Goal: Information Seeking & Learning: Compare options

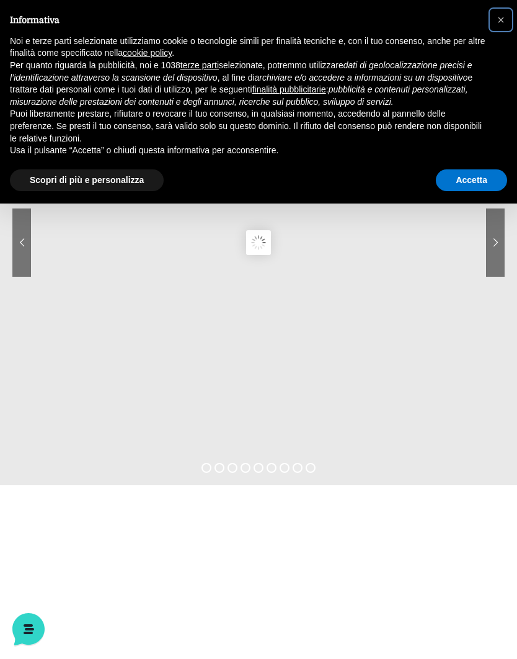
click at [497, 24] on span "×" at bounding box center [500, 20] width 7 height 14
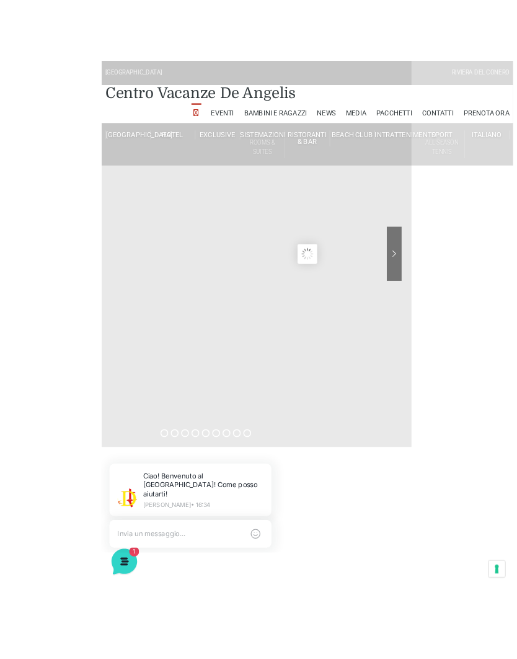
scroll to position [1, 0]
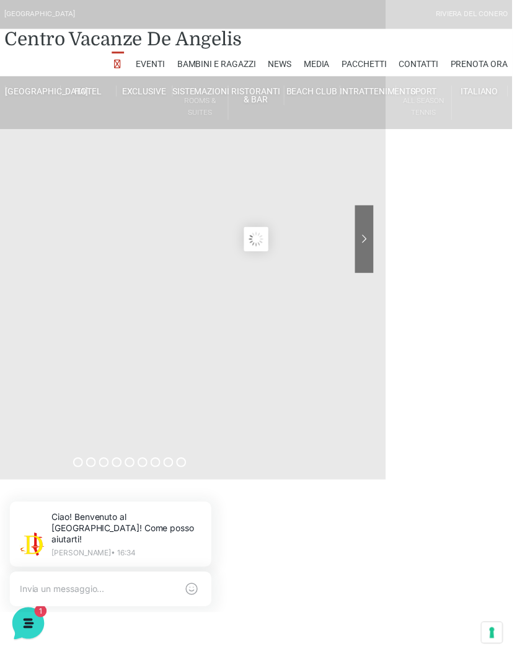
click at [383, 59] on link "Pacchetti" at bounding box center [367, 64] width 45 height 25
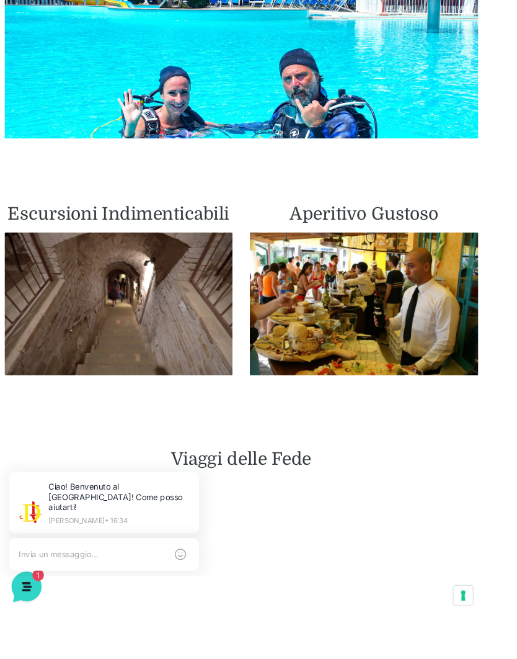
scroll to position [1950, 27]
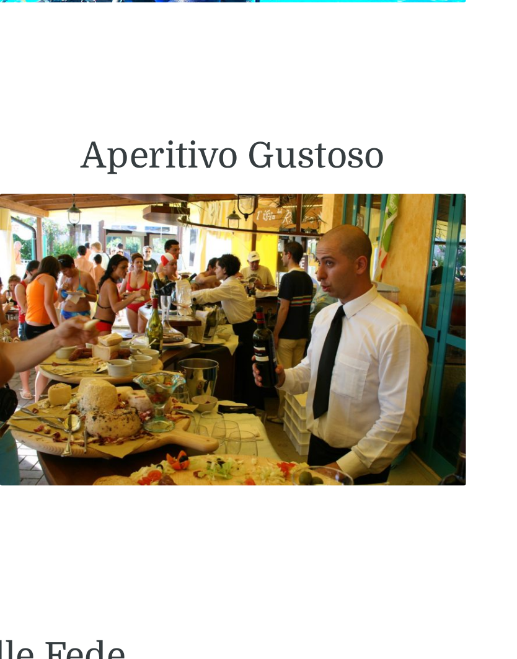
click at [248, 177] on div "Aperitivo Gustoso" at bounding box center [363, 273] width 264 height 193
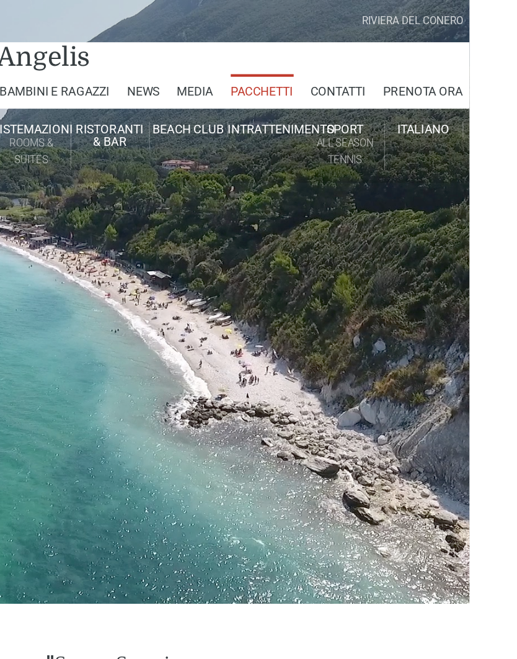
scroll to position [0, 37]
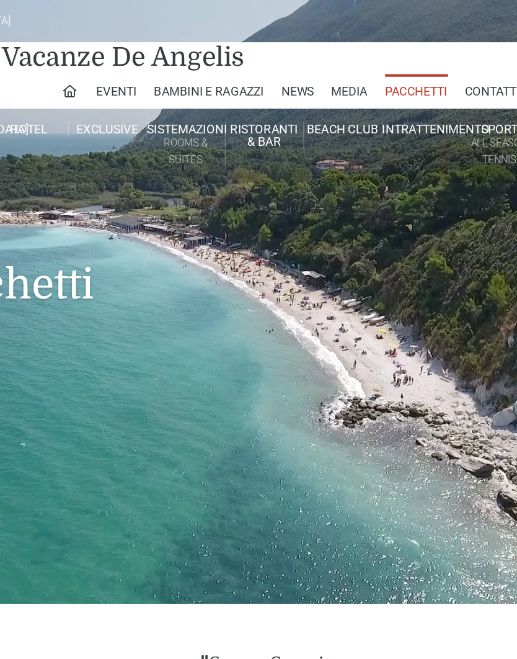
click at [234, 64] on link "News" at bounding box center [246, 65] width 24 height 25
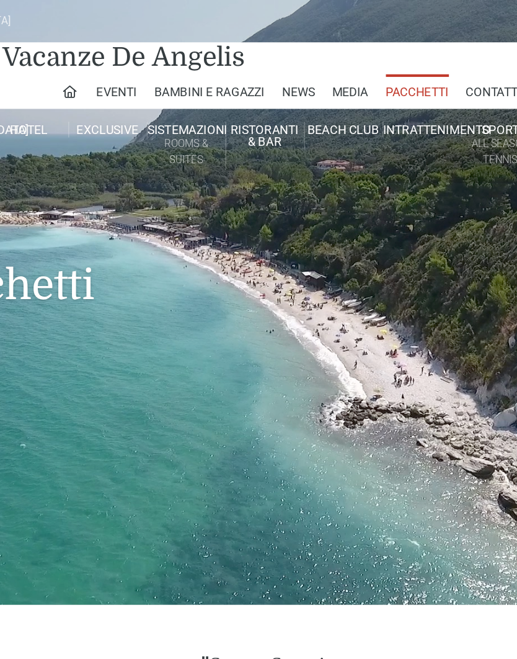
click at [139, 146] on link "Villa Trilocale Deluxe Numana" at bounding box center [176, 152] width 124 height 22
click at [123, 153] on link "Villa Trilocale Deluxe Numana" at bounding box center [176, 152] width 124 height 22
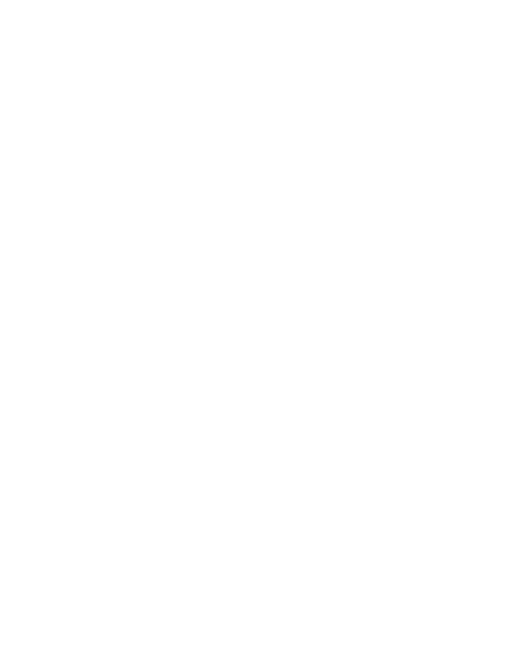
scroll to position [1625, 14]
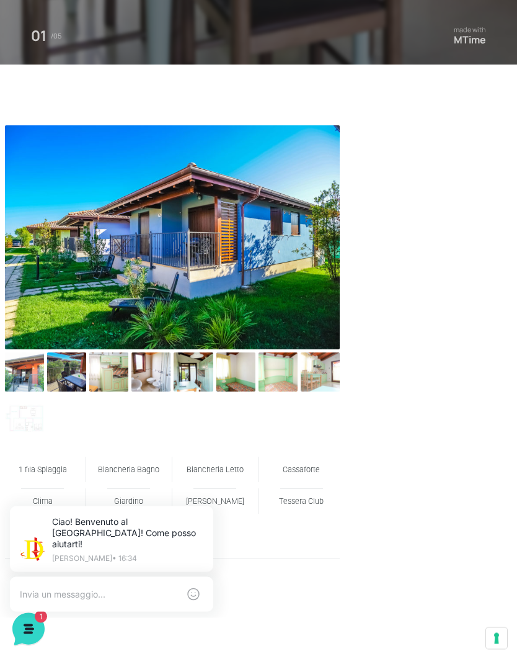
scroll to position [593, 0]
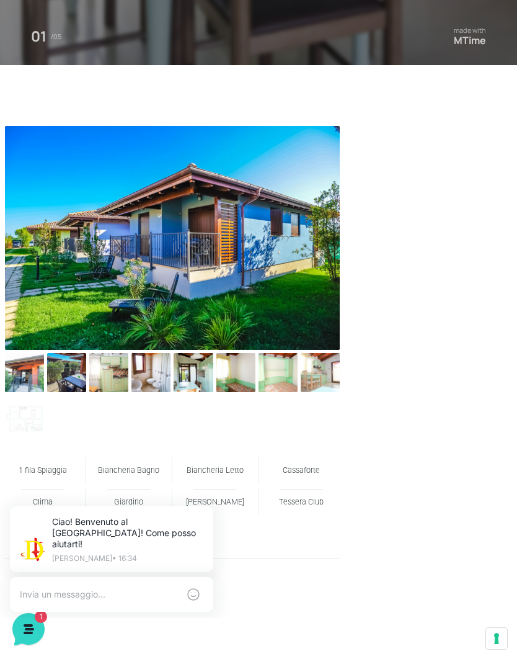
click at [301, 251] on img at bounding box center [172, 238] width 335 height 224
click at [69, 372] on img at bounding box center [66, 372] width 39 height 39
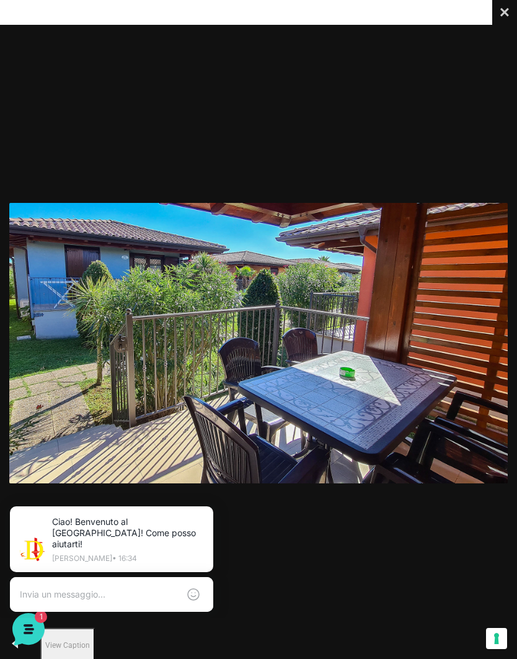
scroll to position [0, 0]
click at [507, 303] on img at bounding box center [258, 343] width 499 height 280
click at [499, 15] on button "Close" at bounding box center [504, 12] width 25 height 25
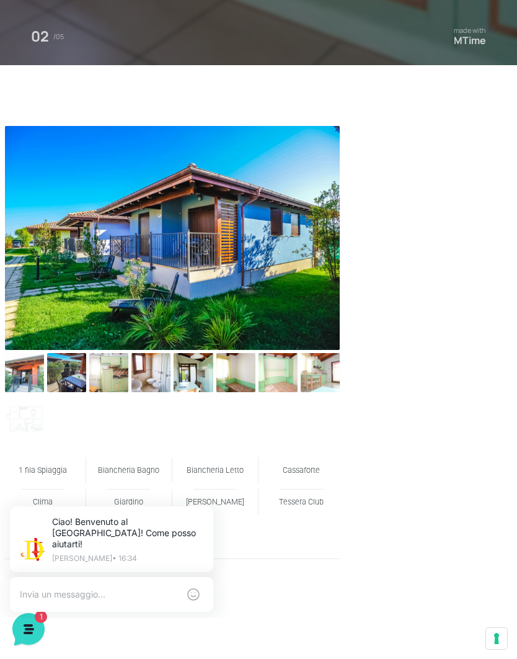
click at [151, 373] on img at bounding box center [150, 372] width 39 height 39
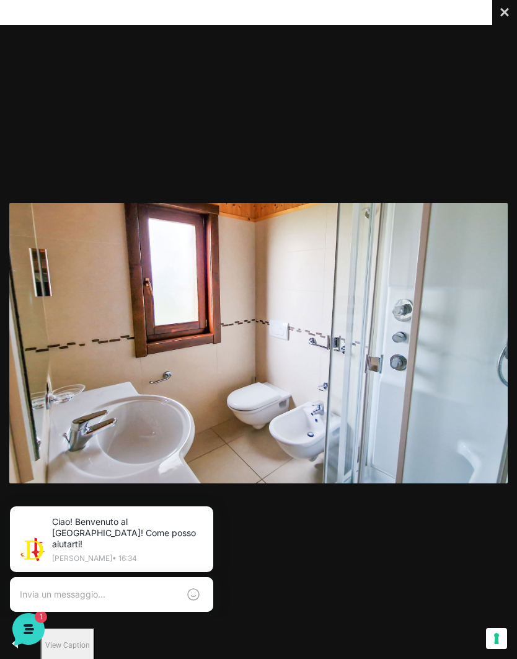
click at [502, 14] on button "Close" at bounding box center [504, 12] width 25 height 25
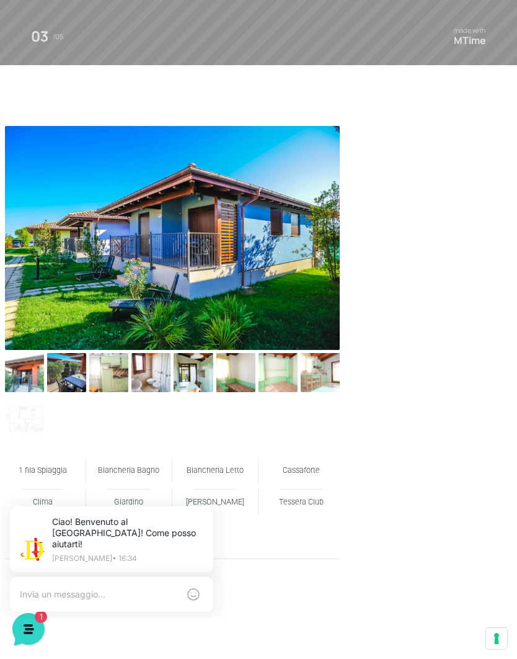
click at [286, 373] on img at bounding box center [278, 372] width 39 height 39
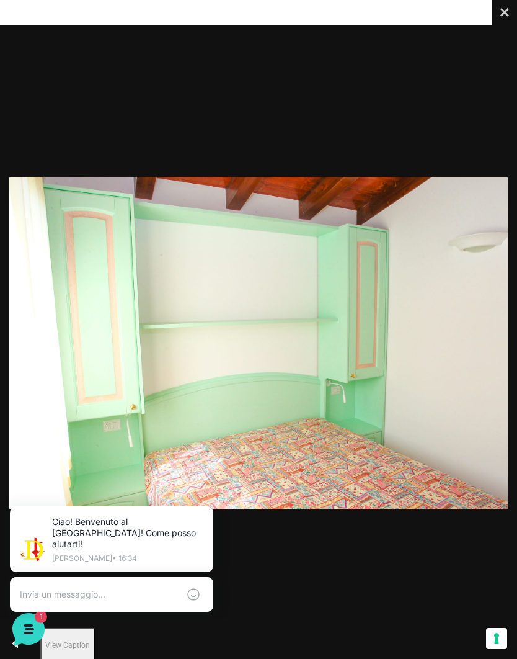
click at [496, 21] on button "Close" at bounding box center [504, 12] width 25 height 25
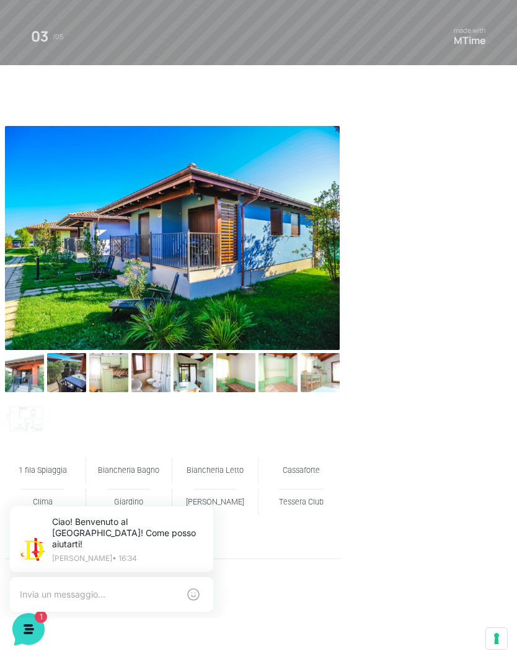
click at [316, 373] on img at bounding box center [320, 372] width 39 height 39
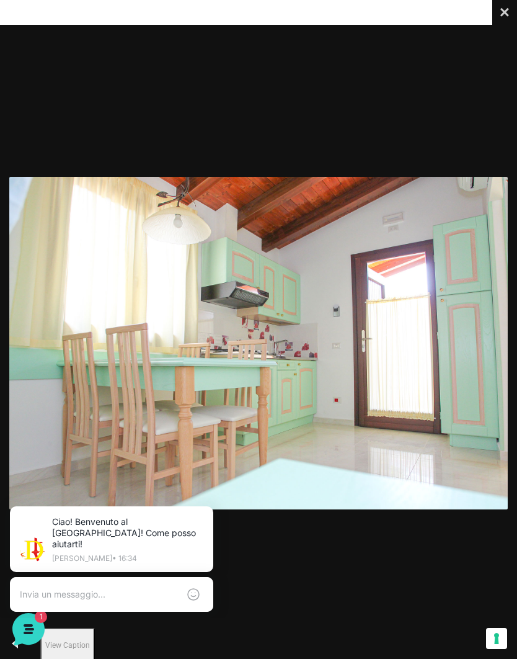
click at [501, 15] on button "Close" at bounding box center [504, 12] width 25 height 25
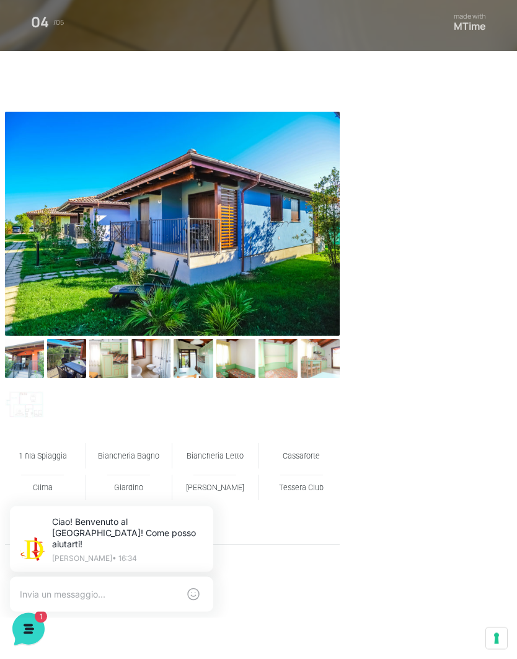
scroll to position [608, 0]
click at [237, 359] on img at bounding box center [235, 358] width 39 height 39
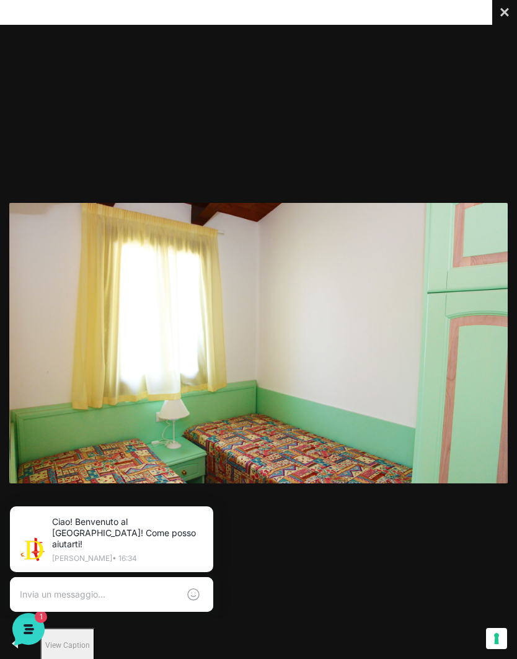
click at [509, 7] on button "Close" at bounding box center [504, 12] width 25 height 25
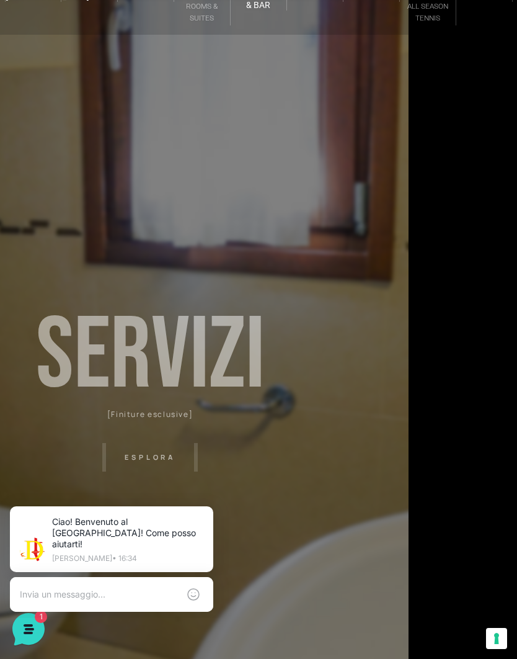
scroll to position [0, 0]
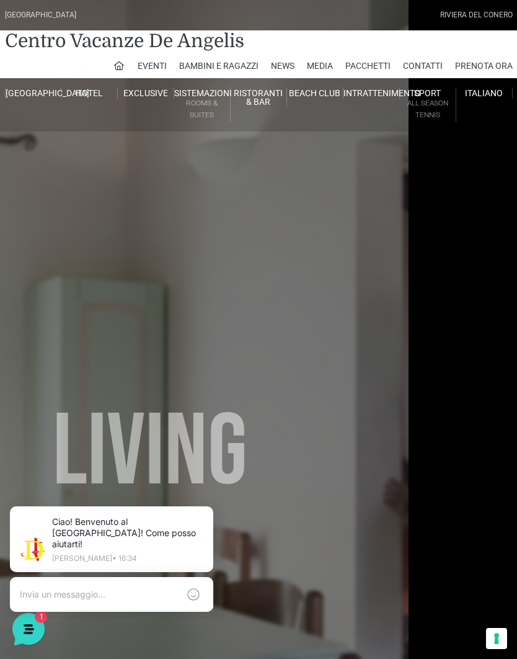
click at [314, 164] on link "Villa Trilocale Deluxe Private Garden" at bounding box center [258, 173] width 124 height 22
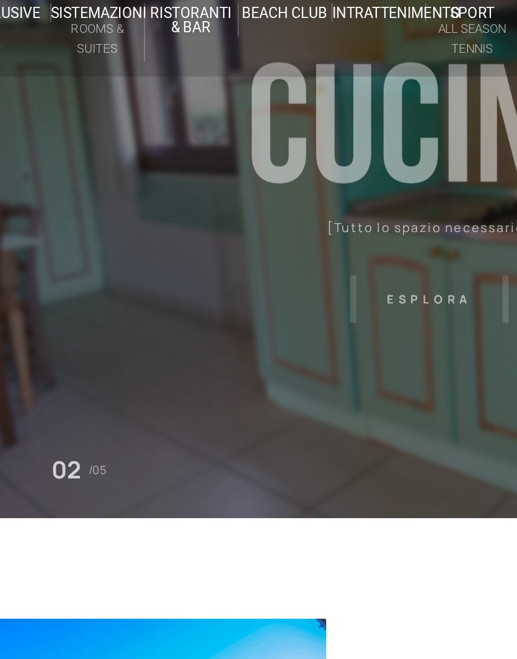
click at [196, 228] on link "Appartamento Trilocale Terrace" at bounding box center [258, 239] width 124 height 22
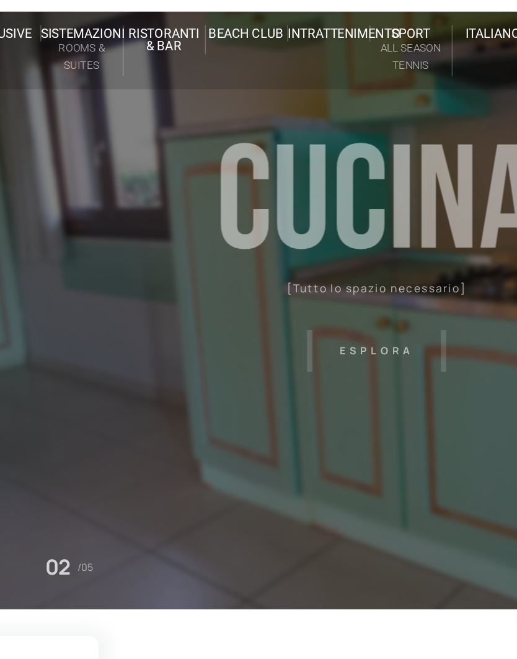
click at [196, 228] on link "Appartamento Trilocale Terrace" at bounding box center [258, 239] width 124 height 22
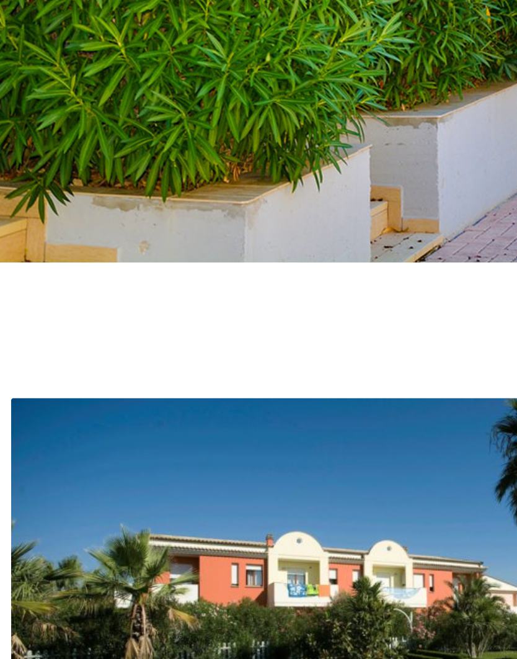
scroll to position [426, 0]
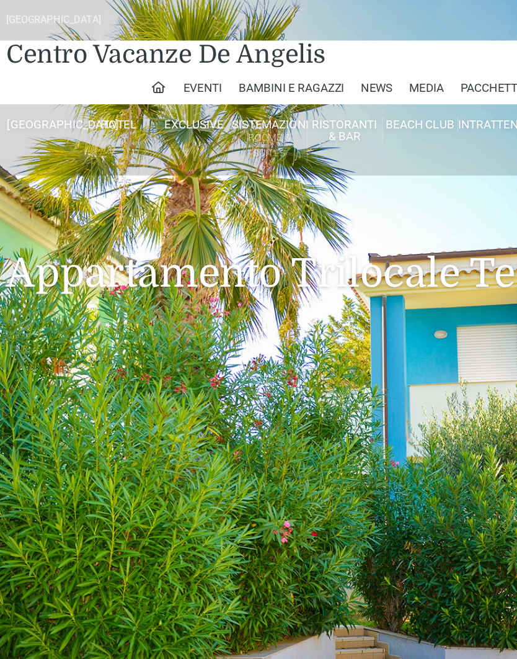
click at [173, 169] on link "Villa Trilocale Deluxe Private Garden" at bounding box center [124, 173] width 124 height 22
click at [167, 168] on link "Villa Trilocale Deluxe Private Garden" at bounding box center [124, 173] width 124 height 22
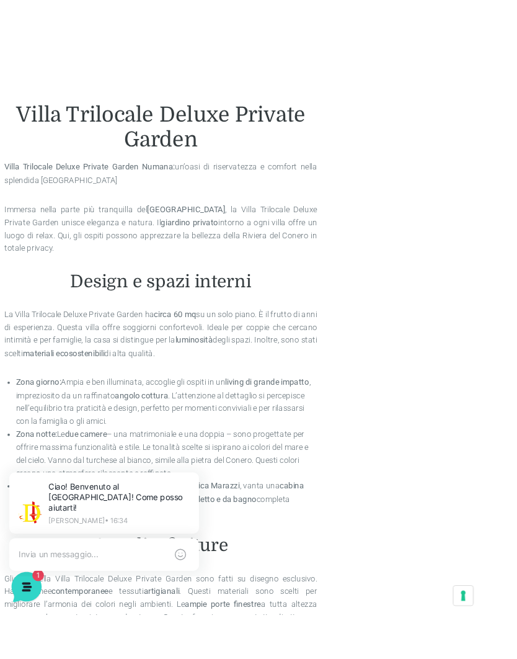
scroll to position [1013, 0]
